Goal: Task Accomplishment & Management: Use online tool/utility

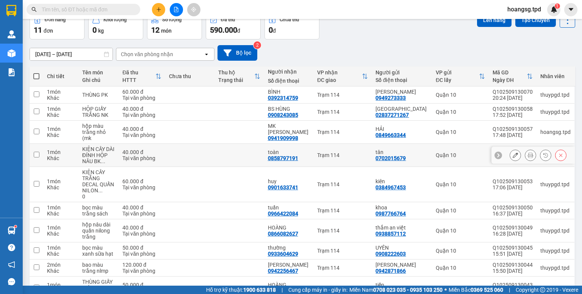
scroll to position [10, 0]
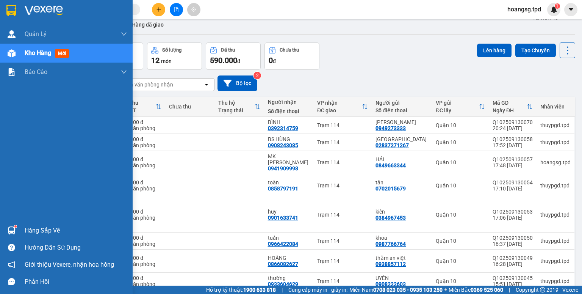
click at [25, 231] on div "Hàng sắp về" at bounding box center [76, 230] width 102 height 11
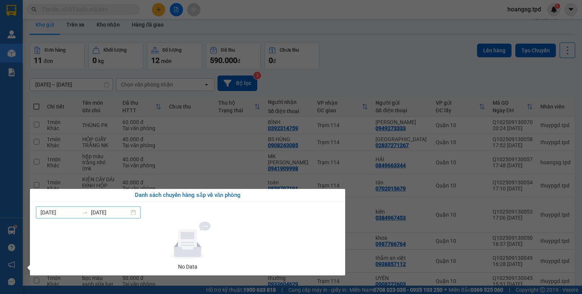
click at [97, 214] on input "[DATE]" at bounding box center [110, 212] width 38 height 8
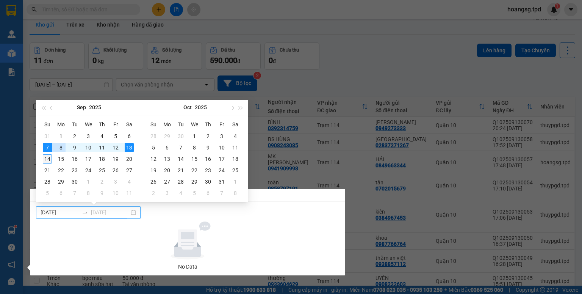
type input "[DATE]"
click at [49, 159] on div "14" at bounding box center [47, 158] width 9 height 9
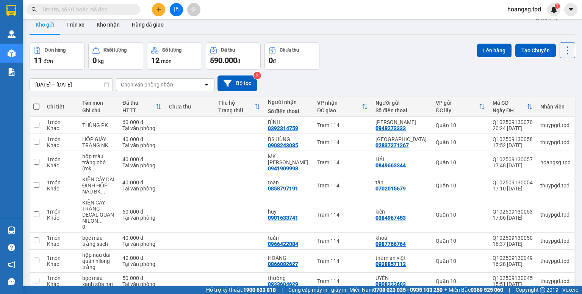
click at [206, 39] on section "Kết quả tìm kiếm ( 0 ) Bộ lọc No Data hoangsg.tpd 1 Quản Lý Quản lý khách hàng …" at bounding box center [291, 147] width 582 height 294
click at [36, 106] on span at bounding box center [36, 106] width 6 height 6
click at [36, 103] on input "checkbox" at bounding box center [36, 103] width 0 height 0
checkbox input "true"
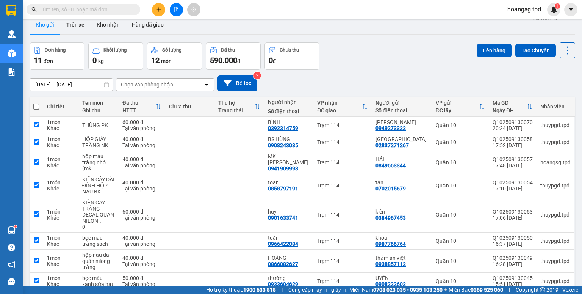
checkbox input "true"
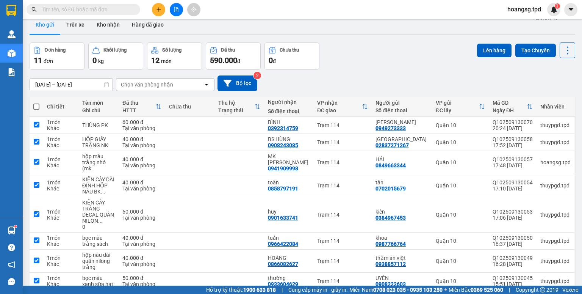
checkbox input "true"
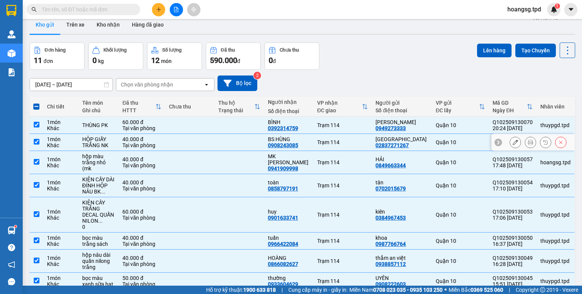
click at [35, 144] on input "checkbox" at bounding box center [37, 142] width 6 height 6
checkbox input "false"
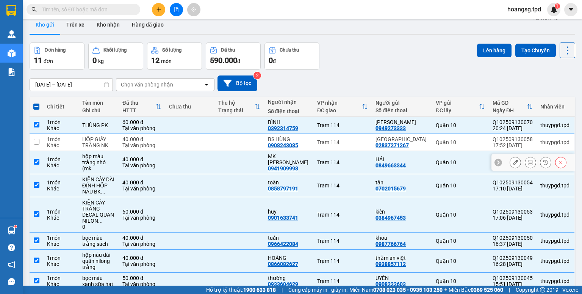
drag, startPoint x: 35, startPoint y: 162, endPoint x: 36, endPoint y: 166, distance: 4.0
click at [35, 162] on input "checkbox" at bounding box center [37, 162] width 6 height 6
checkbox input "false"
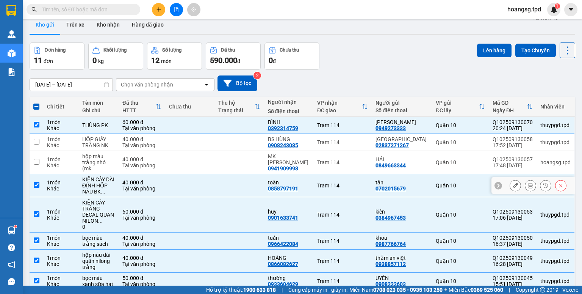
click at [39, 184] on td at bounding box center [37, 185] width 14 height 23
checkbox input "false"
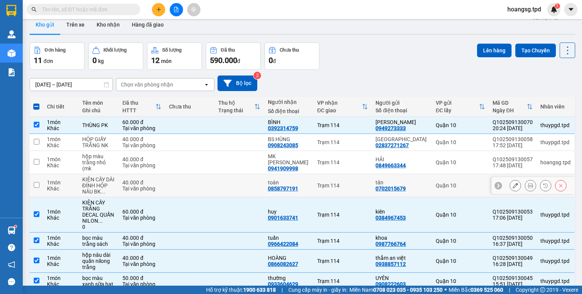
scroll to position [101, 0]
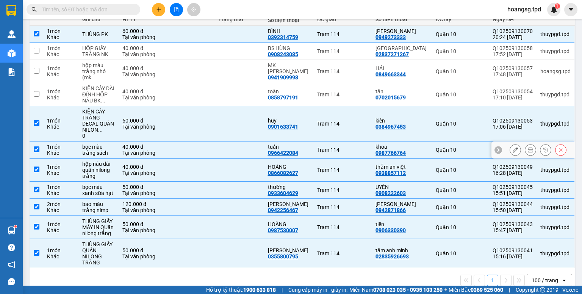
click at [36, 146] on input "checkbox" at bounding box center [37, 149] width 6 height 6
checkbox input "false"
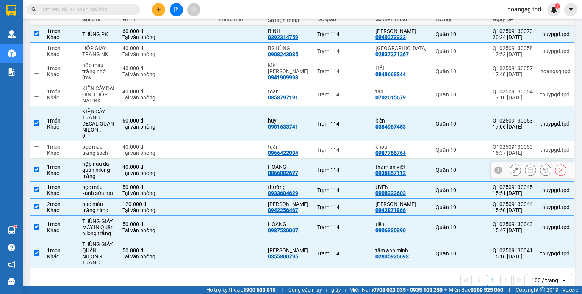
click at [35, 166] on input "checkbox" at bounding box center [37, 169] width 6 height 6
checkbox input "false"
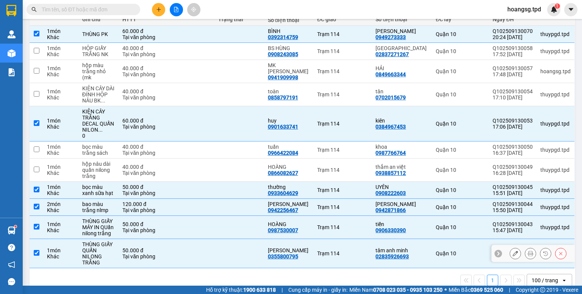
drag, startPoint x: 35, startPoint y: 244, endPoint x: 245, endPoint y: 189, distance: 217.0
click at [36, 250] on input "checkbox" at bounding box center [37, 253] width 6 height 6
checkbox input "false"
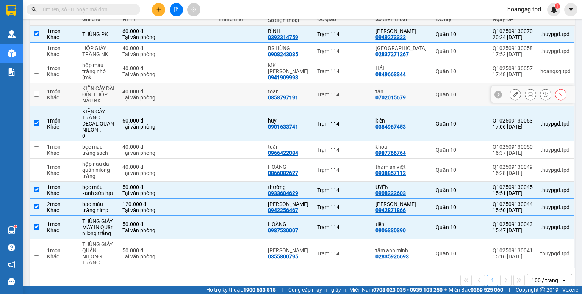
scroll to position [0, 0]
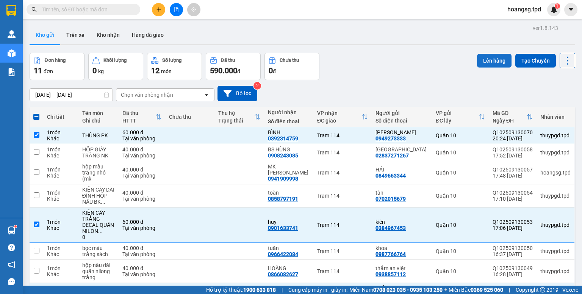
click at [489, 61] on button "Lên hàng" at bounding box center [494, 61] width 34 height 14
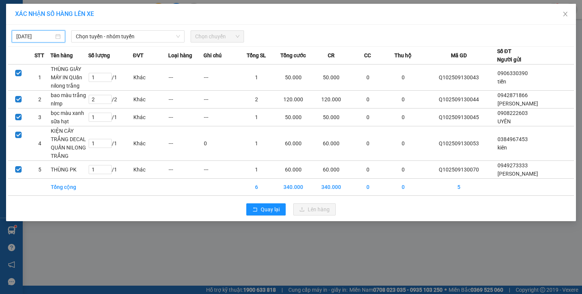
click at [20, 34] on input "[DATE]" at bounding box center [34, 36] width 37 height 8
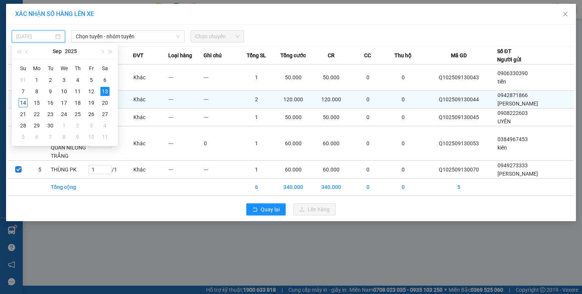
click at [27, 102] on td "14" at bounding box center [23, 102] width 14 height 11
type input "[DATE]"
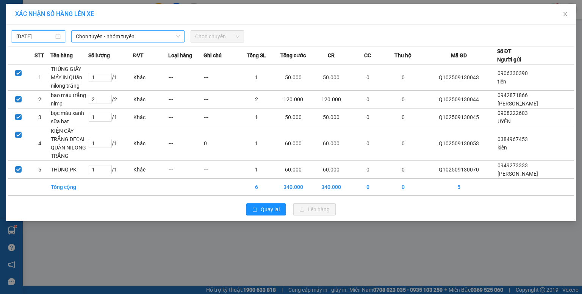
click at [86, 39] on span "Chọn tuyến - nhóm tuyến" at bounding box center [128, 36] width 104 height 11
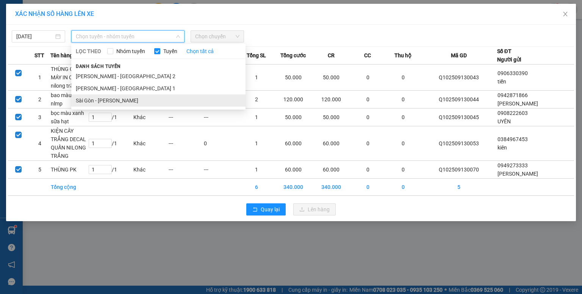
click at [96, 98] on li "Sài Gòn - Phương Lâm" at bounding box center [158, 100] width 174 height 12
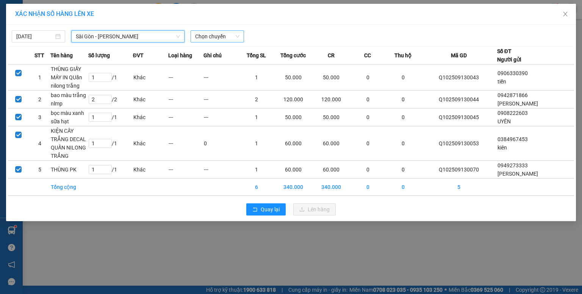
click at [209, 38] on span "Chọn chuyến" at bounding box center [217, 36] width 44 height 11
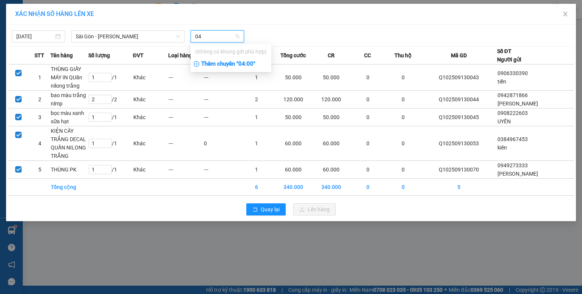
type input "04"
click at [205, 61] on div "Thêm chuyến " 04:00 "" at bounding box center [230, 64] width 81 height 13
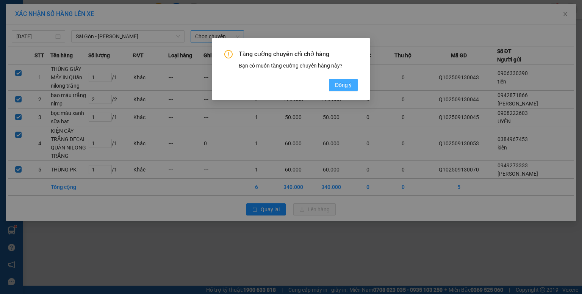
click at [338, 83] on span "Đồng ý" at bounding box center [343, 85] width 17 height 8
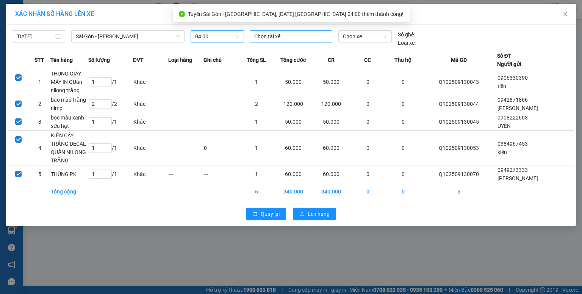
click at [273, 38] on div at bounding box center [290, 36] width 79 height 9
type input "CHI"
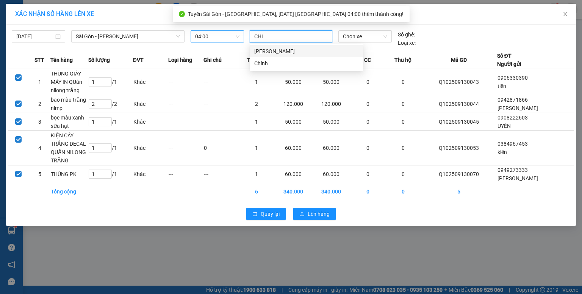
drag, startPoint x: 276, startPoint y: 53, endPoint x: 308, endPoint y: 42, distance: 33.5
click at [276, 53] on div "[PERSON_NAME]" at bounding box center [306, 51] width 105 height 8
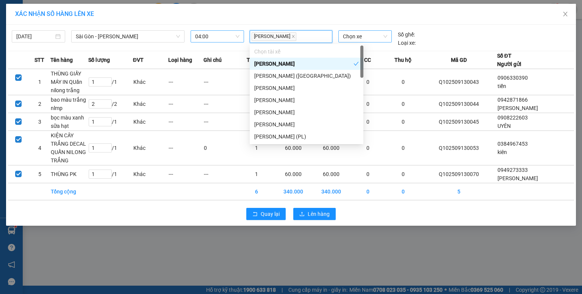
click at [358, 39] on span "Chọn xe" at bounding box center [365, 36] width 44 height 11
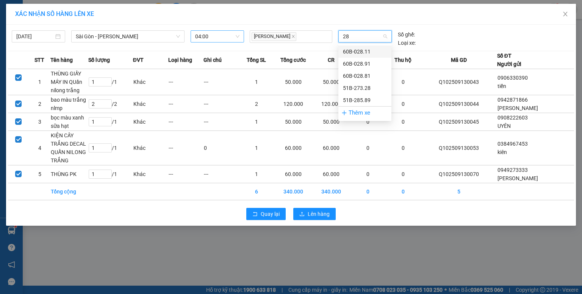
type input "285"
click at [358, 52] on div "51B-285.89" at bounding box center [365, 51] width 44 height 8
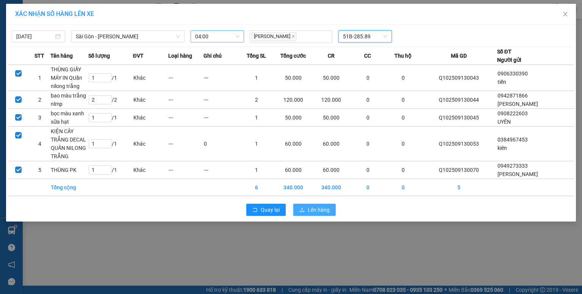
click at [312, 208] on span "Lên hàng" at bounding box center [319, 209] width 22 height 8
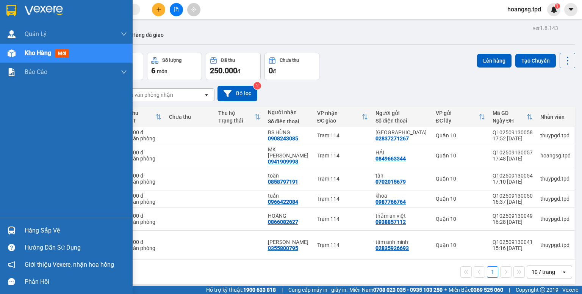
click at [25, 229] on div "Hàng sắp về" at bounding box center [76, 230] width 102 height 11
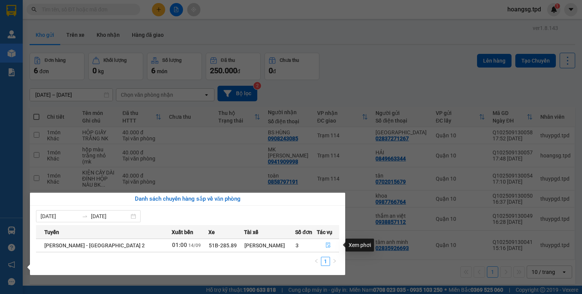
click at [326, 247] on icon "file-done" at bounding box center [328, 244] width 5 height 5
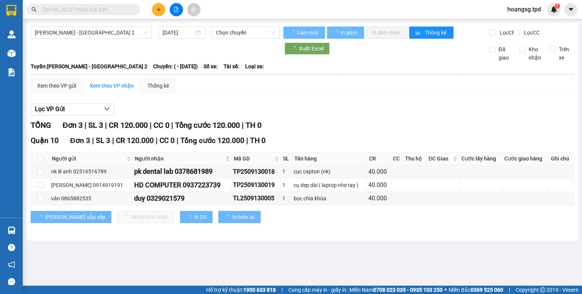
type input "[DATE]"
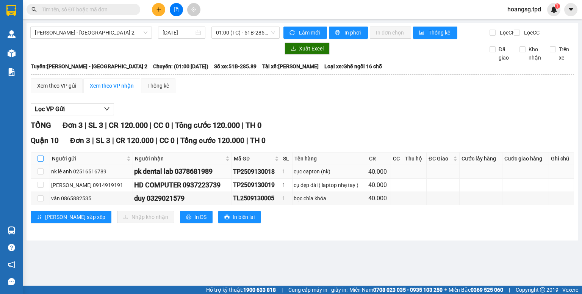
drag, startPoint x: 41, startPoint y: 165, endPoint x: 52, endPoint y: 176, distance: 15.5
click at [40, 161] on input "checkbox" at bounding box center [40, 158] width 6 height 6
checkbox input "true"
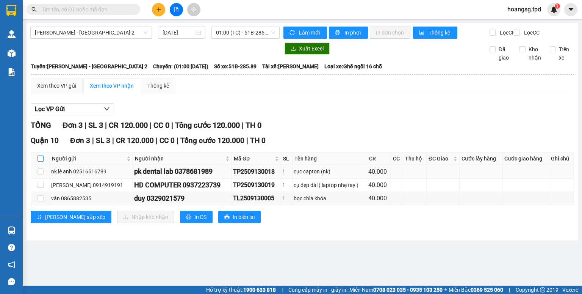
checkbox input "true"
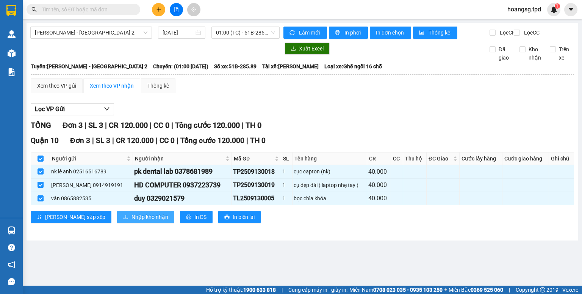
click at [117, 221] on button "Nhập kho nhận" at bounding box center [145, 217] width 57 height 12
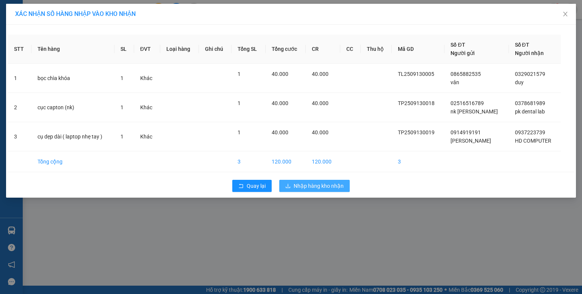
click at [288, 186] on icon "download" at bounding box center [288, 185] width 5 height 4
